Goal: Book appointment/travel/reservation

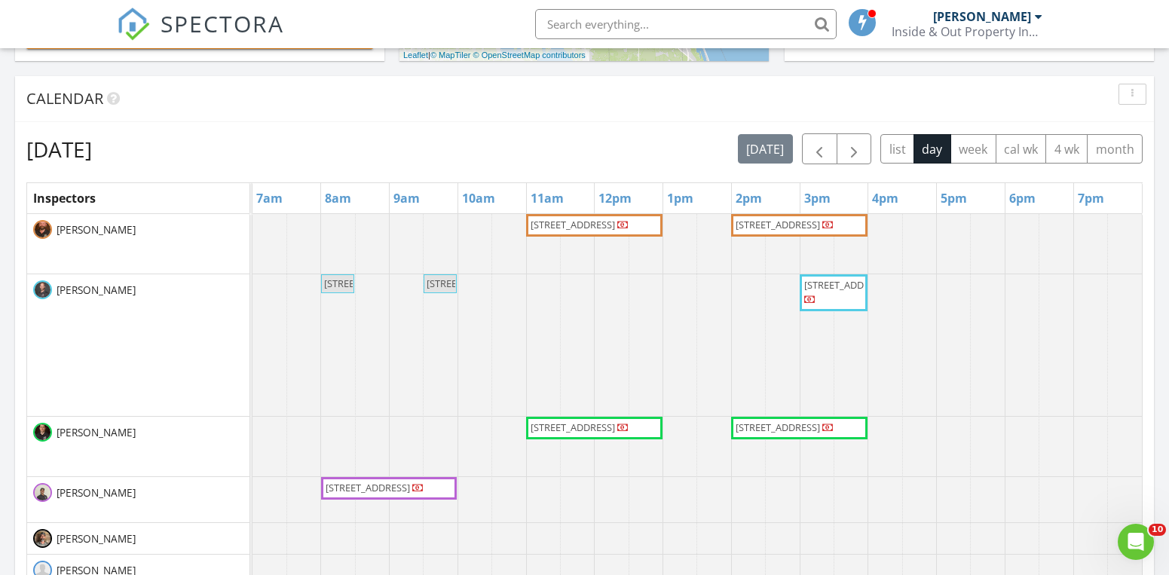
scroll to position [634, 0]
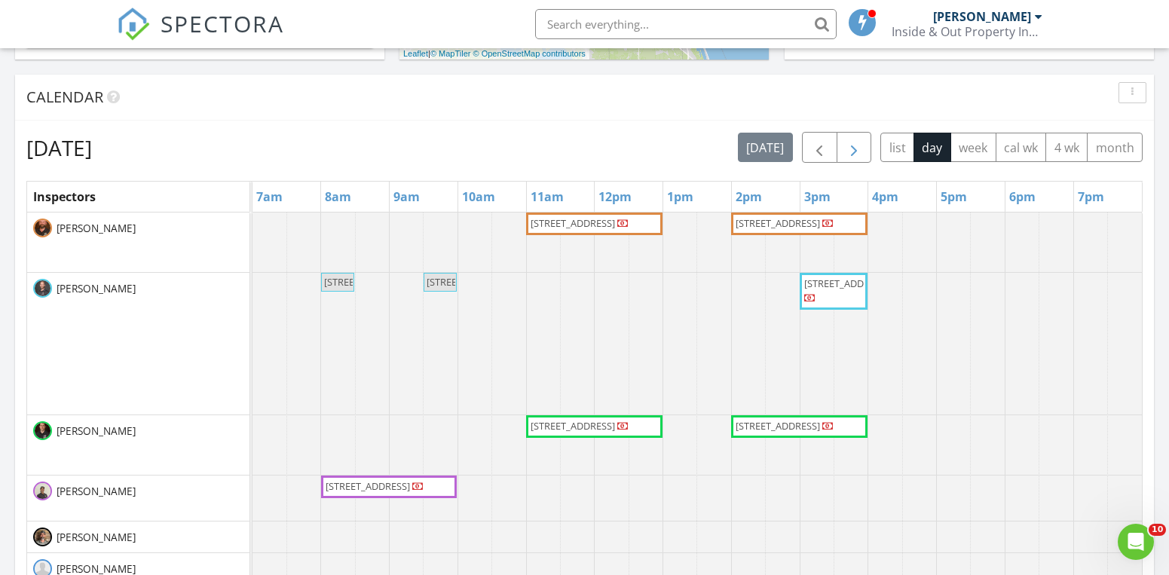
click at [848, 147] on span "button" at bounding box center [854, 148] width 18 height 18
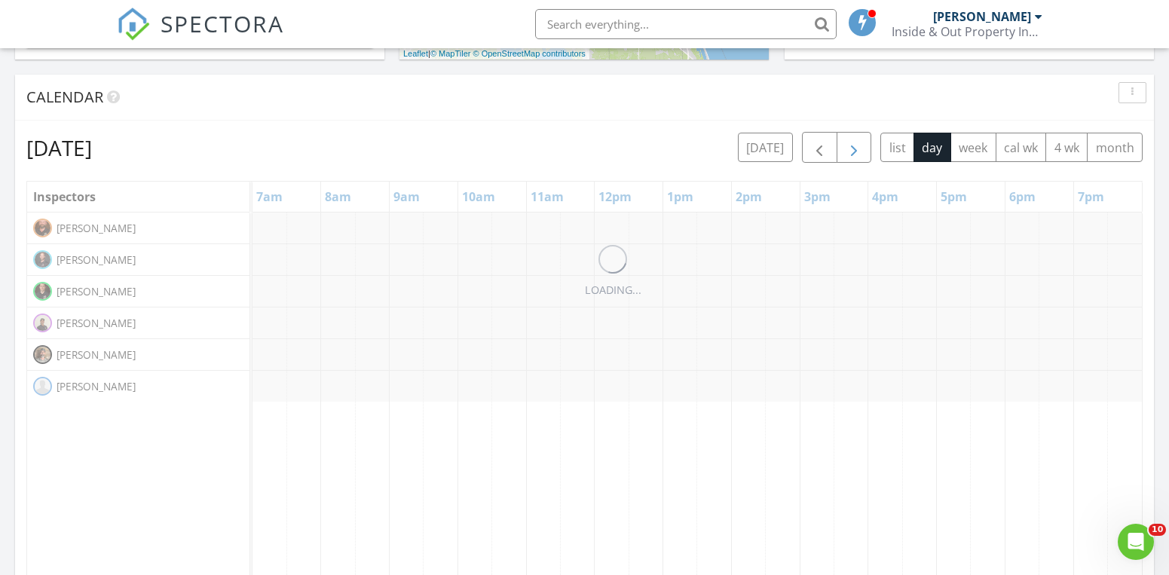
click at [848, 147] on span "button" at bounding box center [854, 148] width 18 height 18
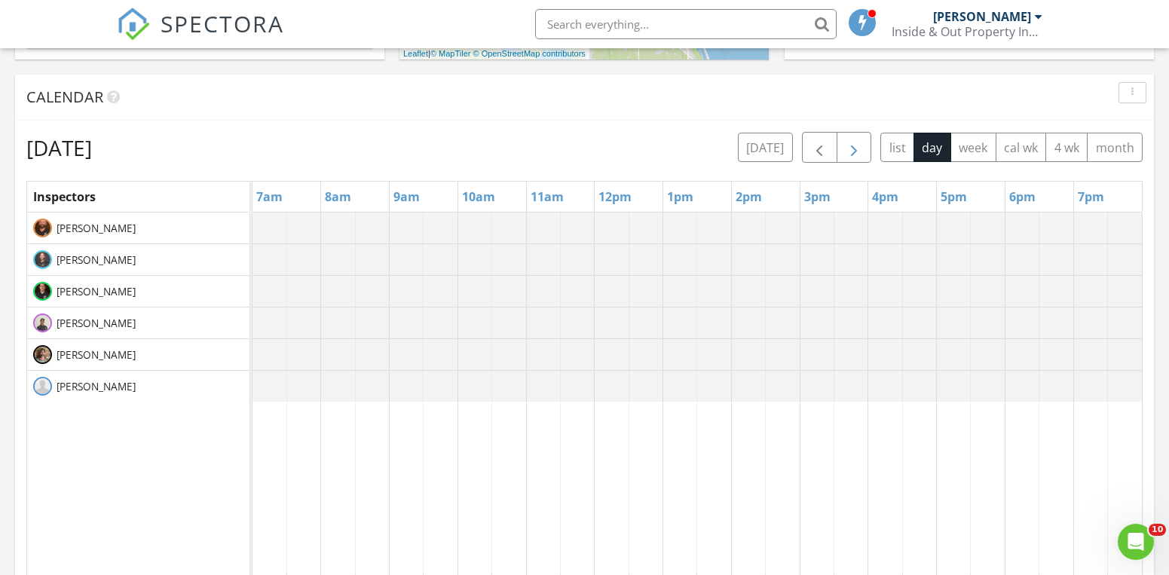
click at [848, 147] on span "button" at bounding box center [854, 148] width 18 height 18
click at [613, 127] on div "[DATE] [DATE] list day week cal wk 4 wk month Inspectors 7am 8am 9am 10am 11am …" at bounding box center [584, 463] width 1138 height 685
click at [813, 147] on span "button" at bounding box center [819, 148] width 18 height 18
click at [866, 145] on button "button" at bounding box center [853, 147] width 35 height 31
click at [823, 157] on span "button" at bounding box center [819, 148] width 18 height 18
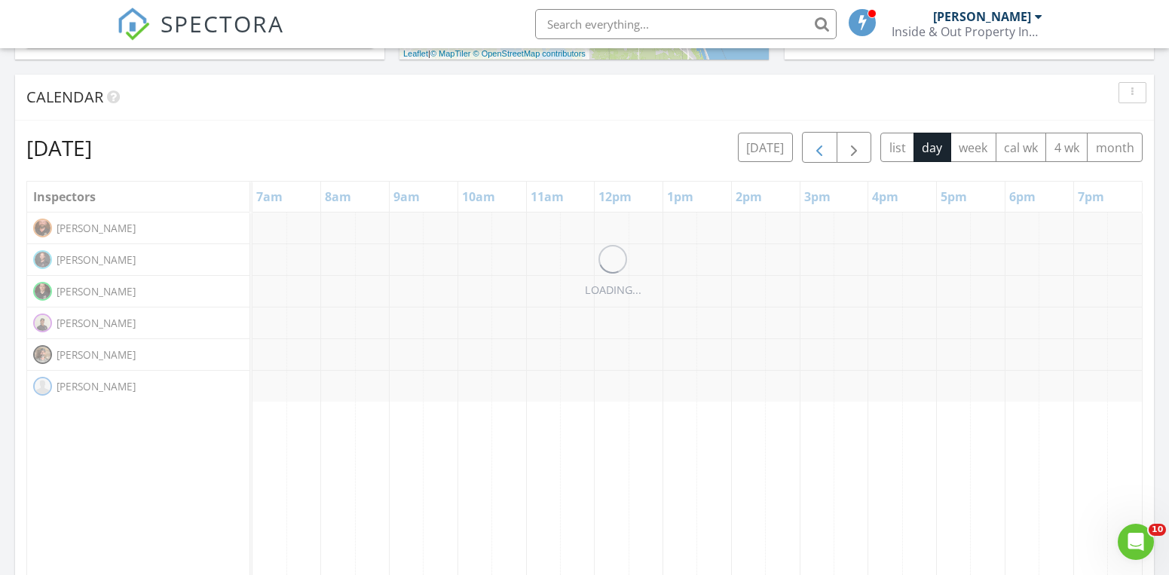
click at [823, 157] on span "button" at bounding box center [819, 148] width 18 height 18
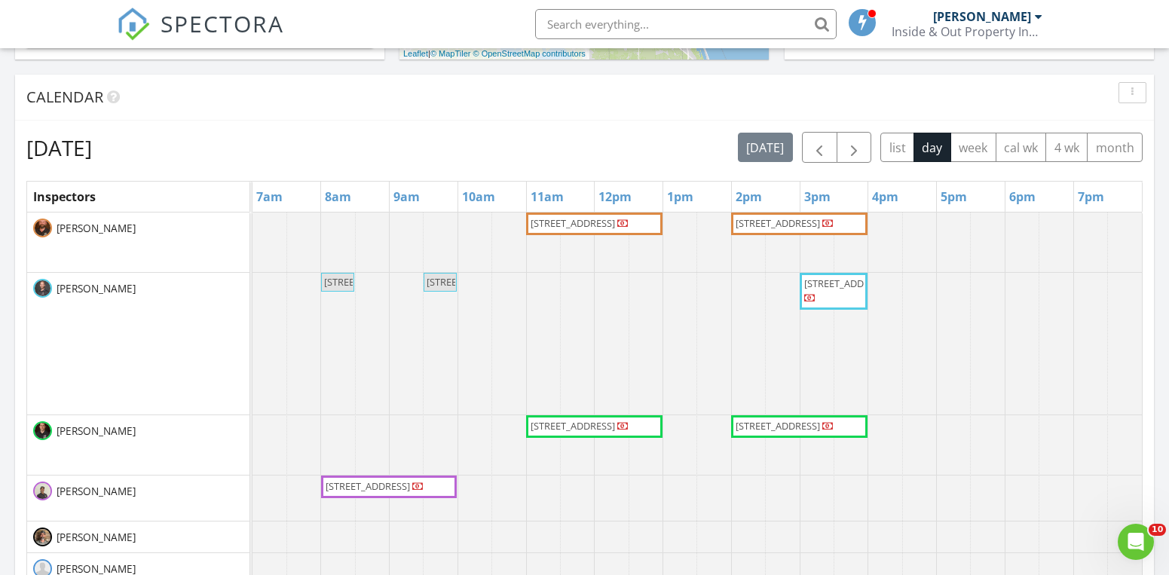
click at [604, 132] on div "[DATE] [DATE] list day week cal wk 4 wk month" at bounding box center [584, 147] width 1116 height 31
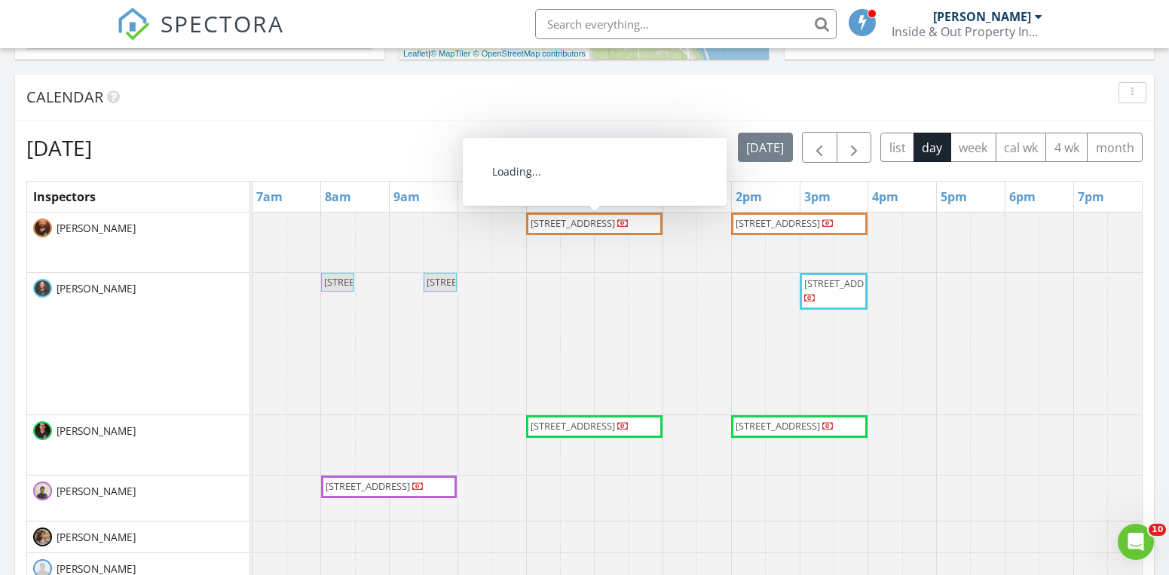
click at [582, 135] on div "[DATE] [DATE] list day week cal wk 4 wk month" at bounding box center [584, 147] width 1116 height 31
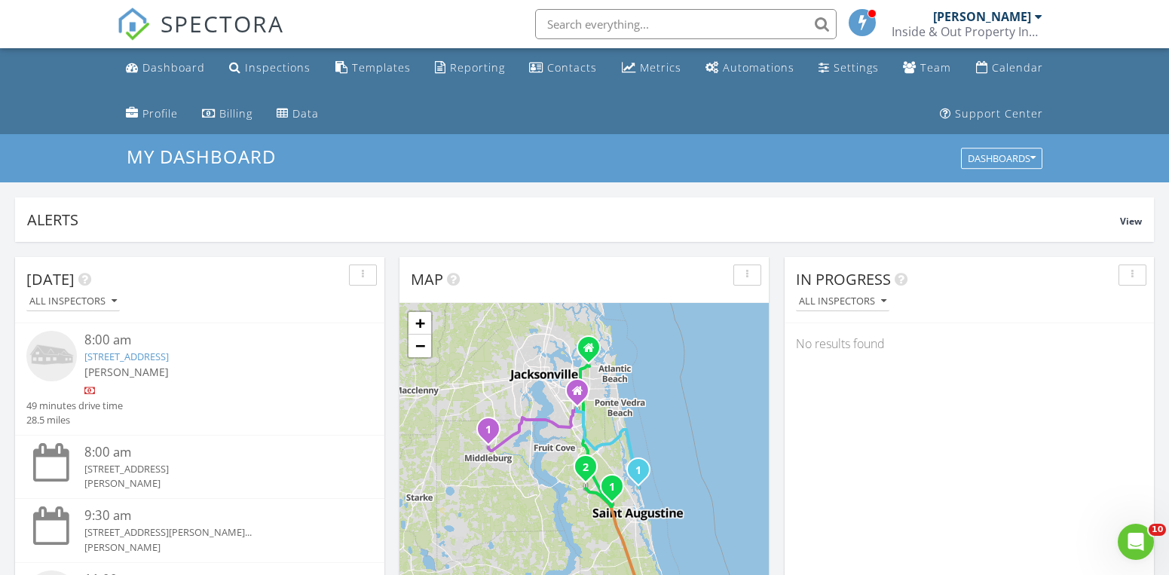
scroll to position [0, 0]
click at [580, 154] on h3 "My Dashboard" at bounding box center [584, 156] width 915 height 20
